Goal: Information Seeking & Learning: Compare options

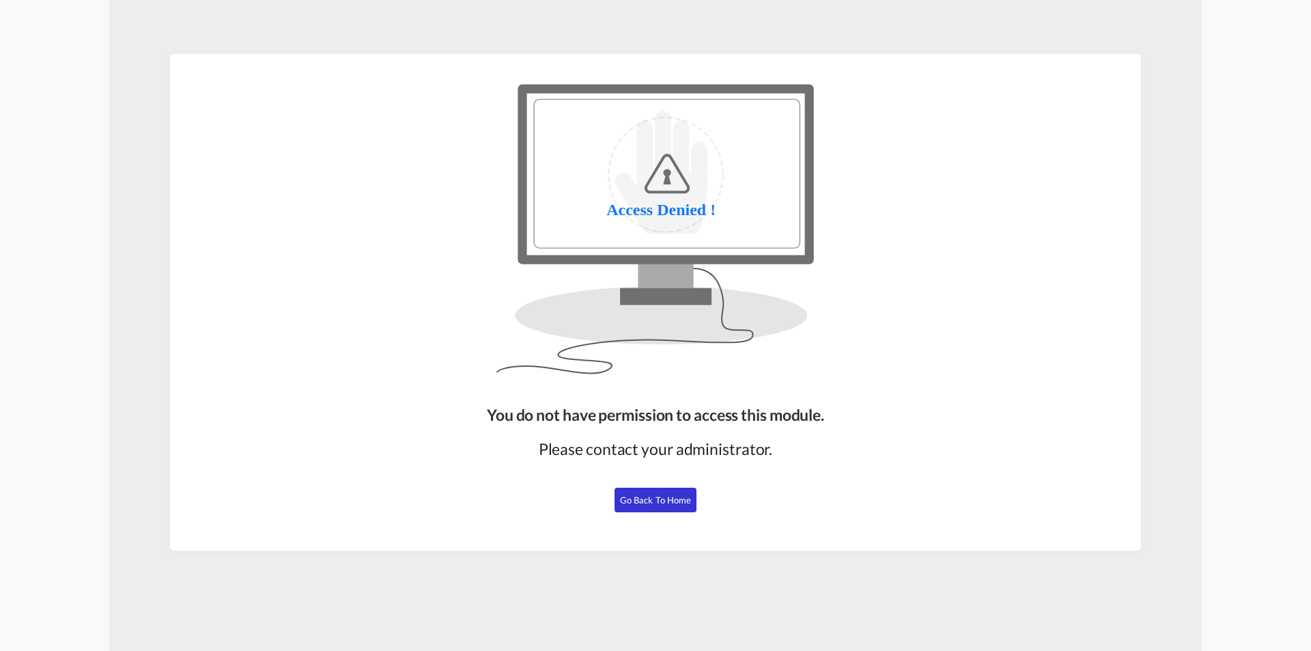
click at [666, 489] on button "Go Back to Home" at bounding box center [656, 500] width 82 height 25
